Goal: Task Accomplishment & Management: Manage account settings

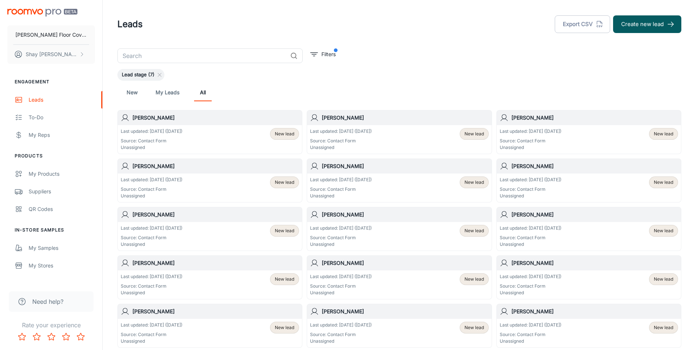
click at [364, 128] on p "Last updated: [DATE] ([DATE])" at bounding box center [341, 131] width 62 height 7
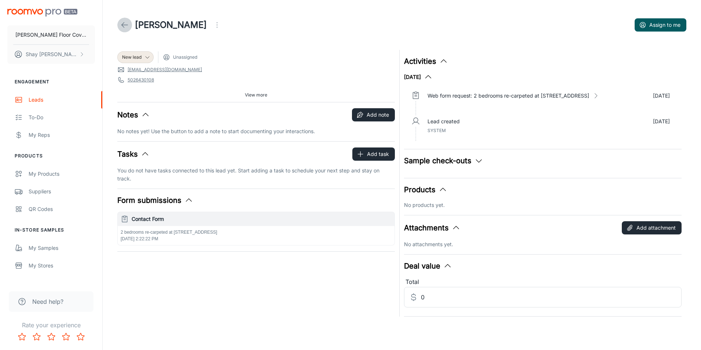
click at [128, 26] on icon at bounding box center [124, 25] width 9 height 9
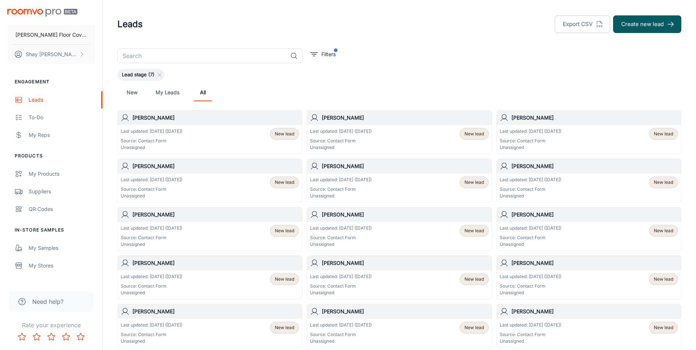
click at [196, 133] on div "Last updated: [DATE] ([DATE]) Source: Contact Form Unassigned New lead" at bounding box center [210, 139] width 178 height 23
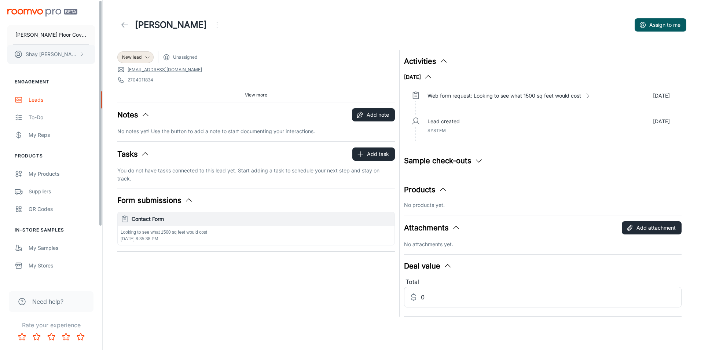
click at [52, 56] on p "[PERSON_NAME]" at bounding box center [52, 54] width 52 height 8
click at [125, 69] on li "Log out" at bounding box center [114, 66] width 39 height 12
